Goal: Find specific page/section: Find specific page/section

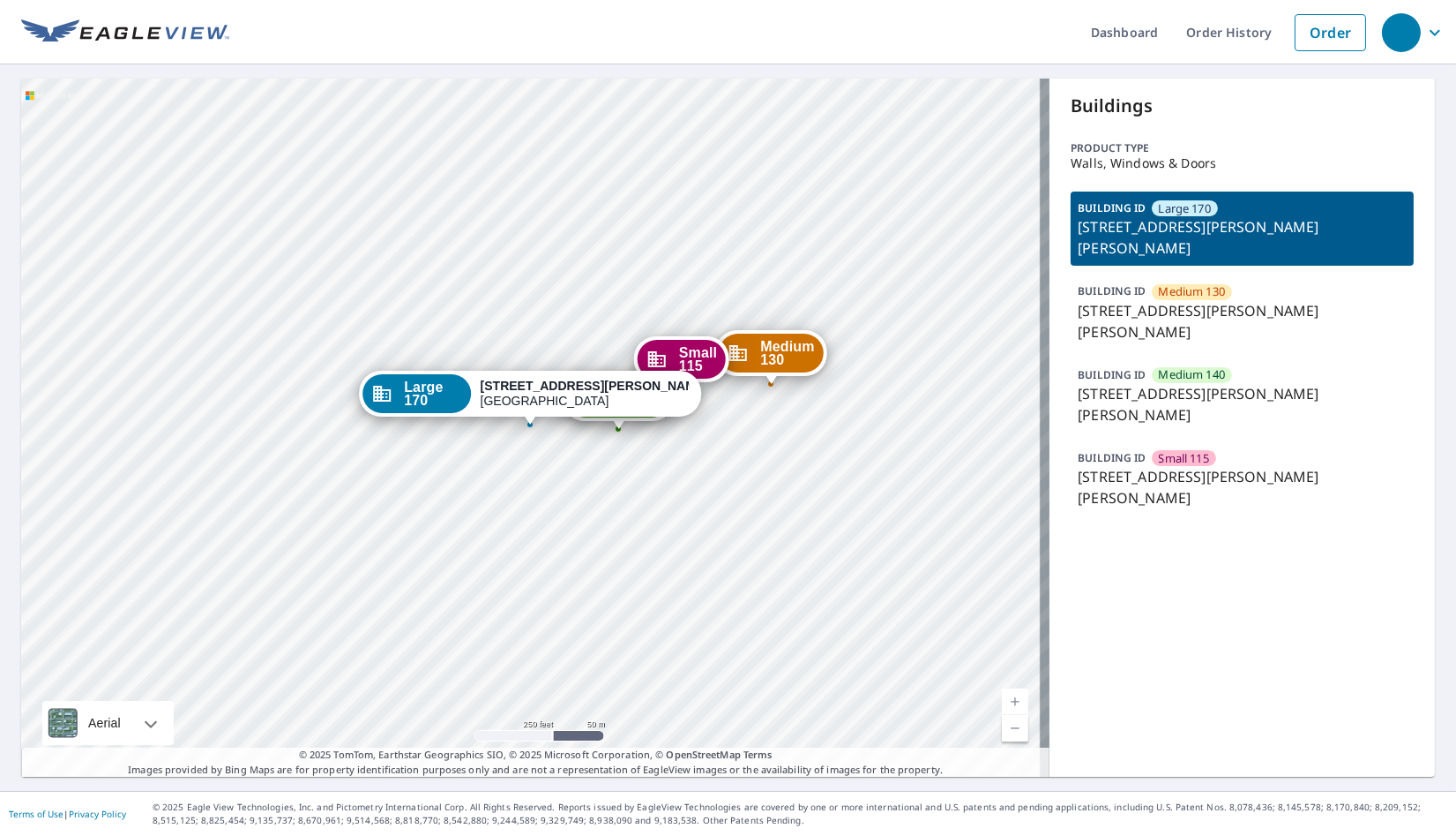
drag, startPoint x: 482, startPoint y: 483, endPoint x: 435, endPoint y: 543, distance: 76.2
click at [435, 543] on div "Medium 130 [STREET_ADDRESS][PERSON_NAME] Medium 140 [STREET_ADDRESS][PERSON_NAM…" at bounding box center [535, 427] width 1029 height 697
drag, startPoint x: 525, startPoint y: 510, endPoint x: 508, endPoint y: 556, distance: 49.0
click at [508, 556] on div "Medium 130 [STREET_ADDRESS][PERSON_NAME] Medium 140 [STREET_ADDRESS][PERSON_NAM…" at bounding box center [535, 427] width 1029 height 697
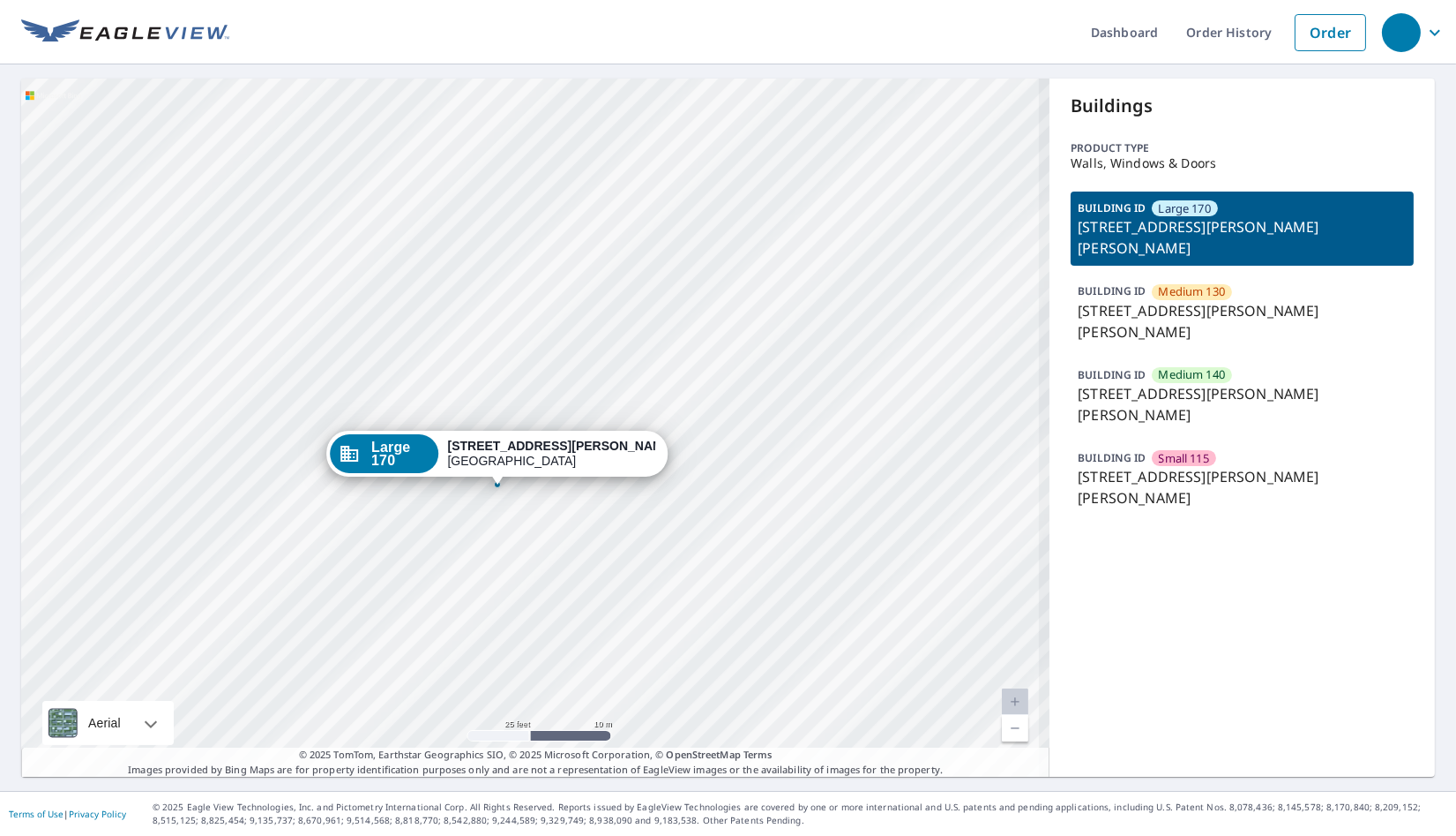
drag, startPoint x: 512, startPoint y: 551, endPoint x: 481, endPoint y: 557, distance: 31.6
click at [481, 557] on div "Medium 130 [STREET_ADDRESS][PERSON_NAME] Medium 140 [STREET_ADDRESS][PERSON_NAM…" at bounding box center [535, 427] width 1029 height 697
